Goal: Manage account settings

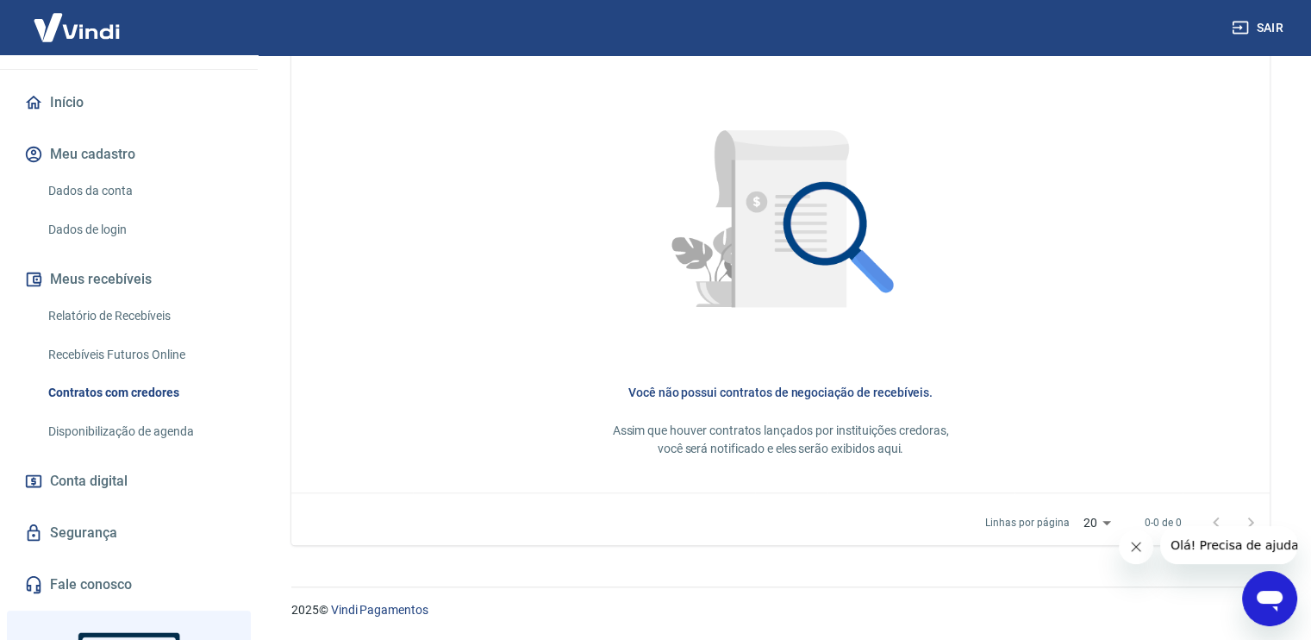
scroll to position [47, 0]
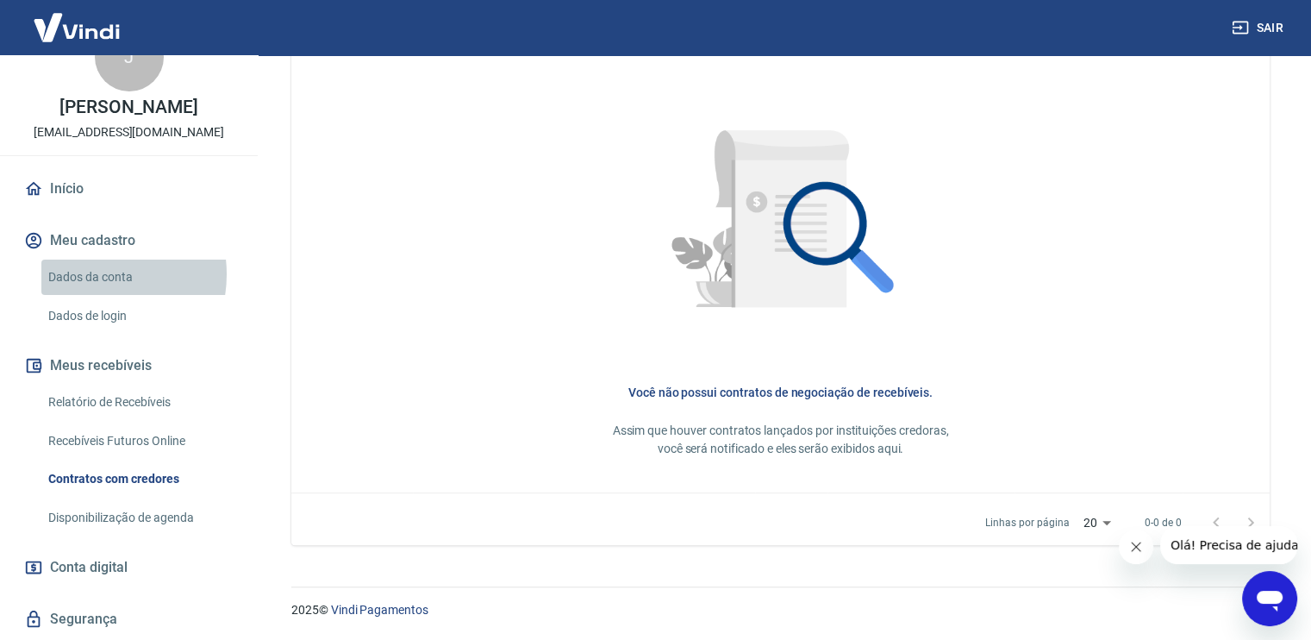
click at [90, 273] on link "Dados da conta" at bounding box center [139, 276] width 196 height 35
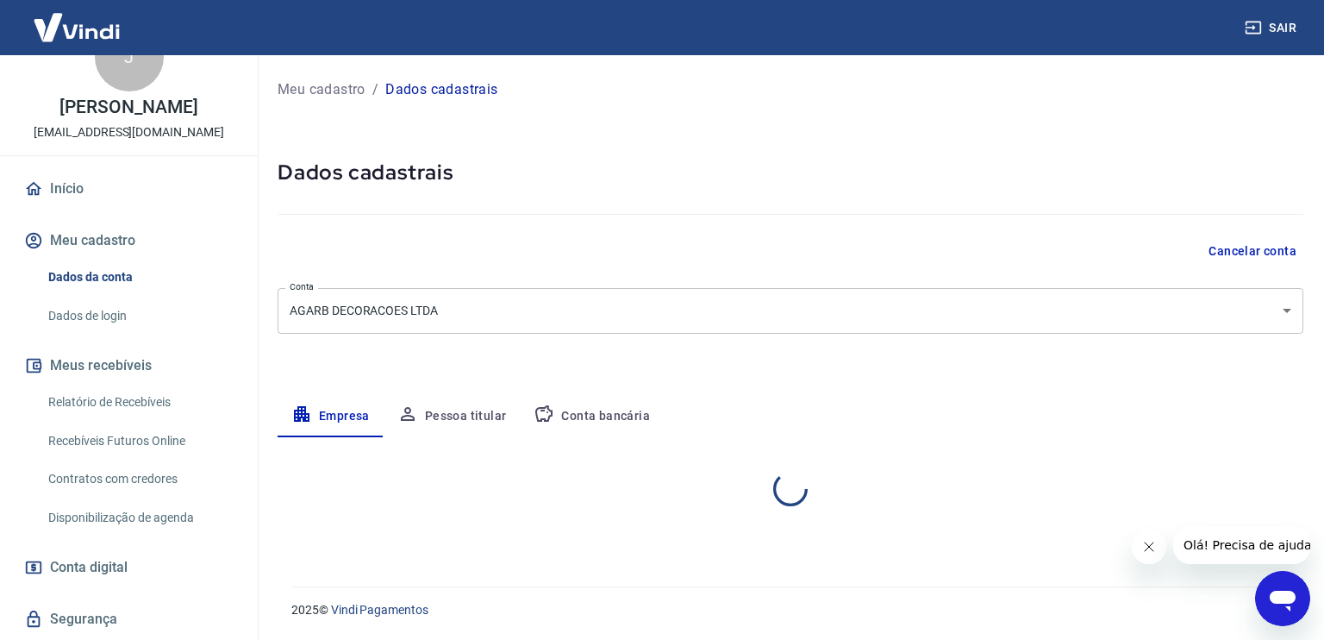
select select "MG"
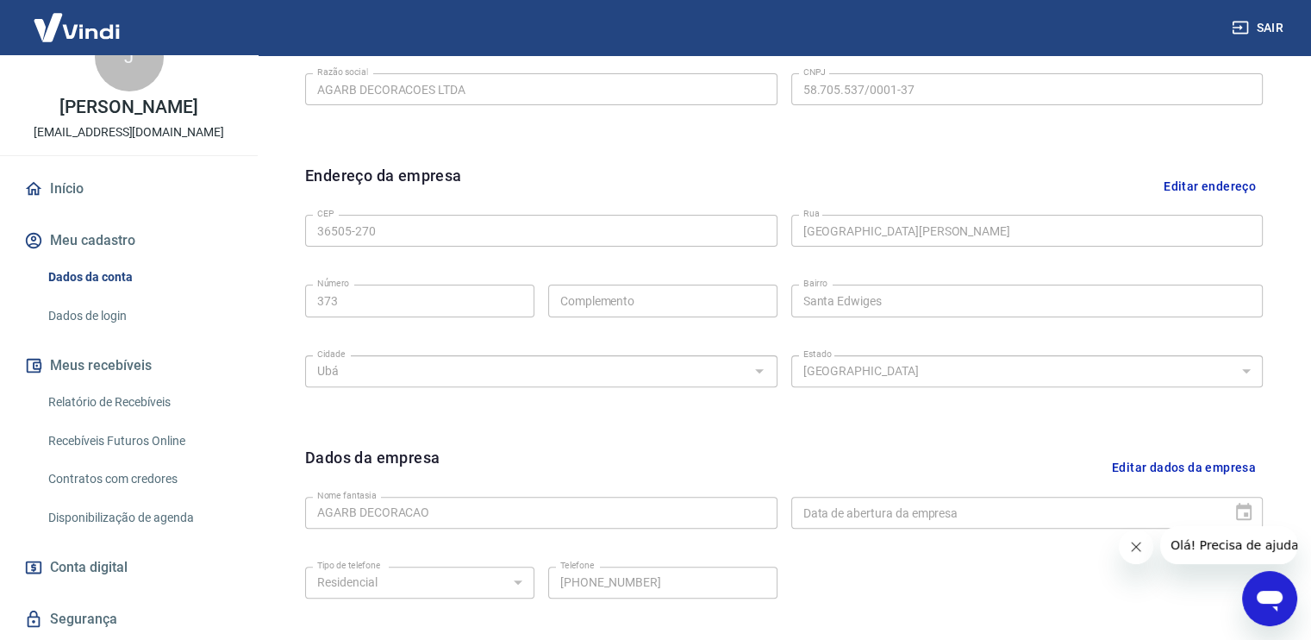
scroll to position [431, 0]
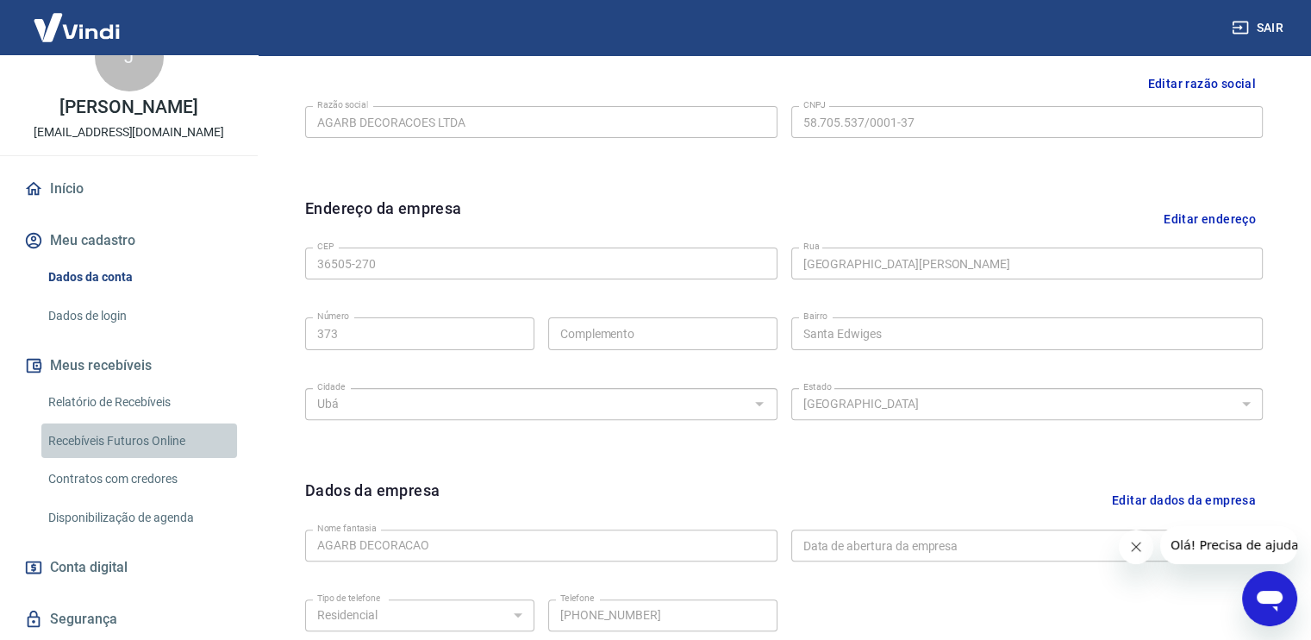
click at [165, 433] on link "Recebíveis Futuros Online" at bounding box center [139, 440] width 196 height 35
